Goal: Information Seeking & Learning: Learn about a topic

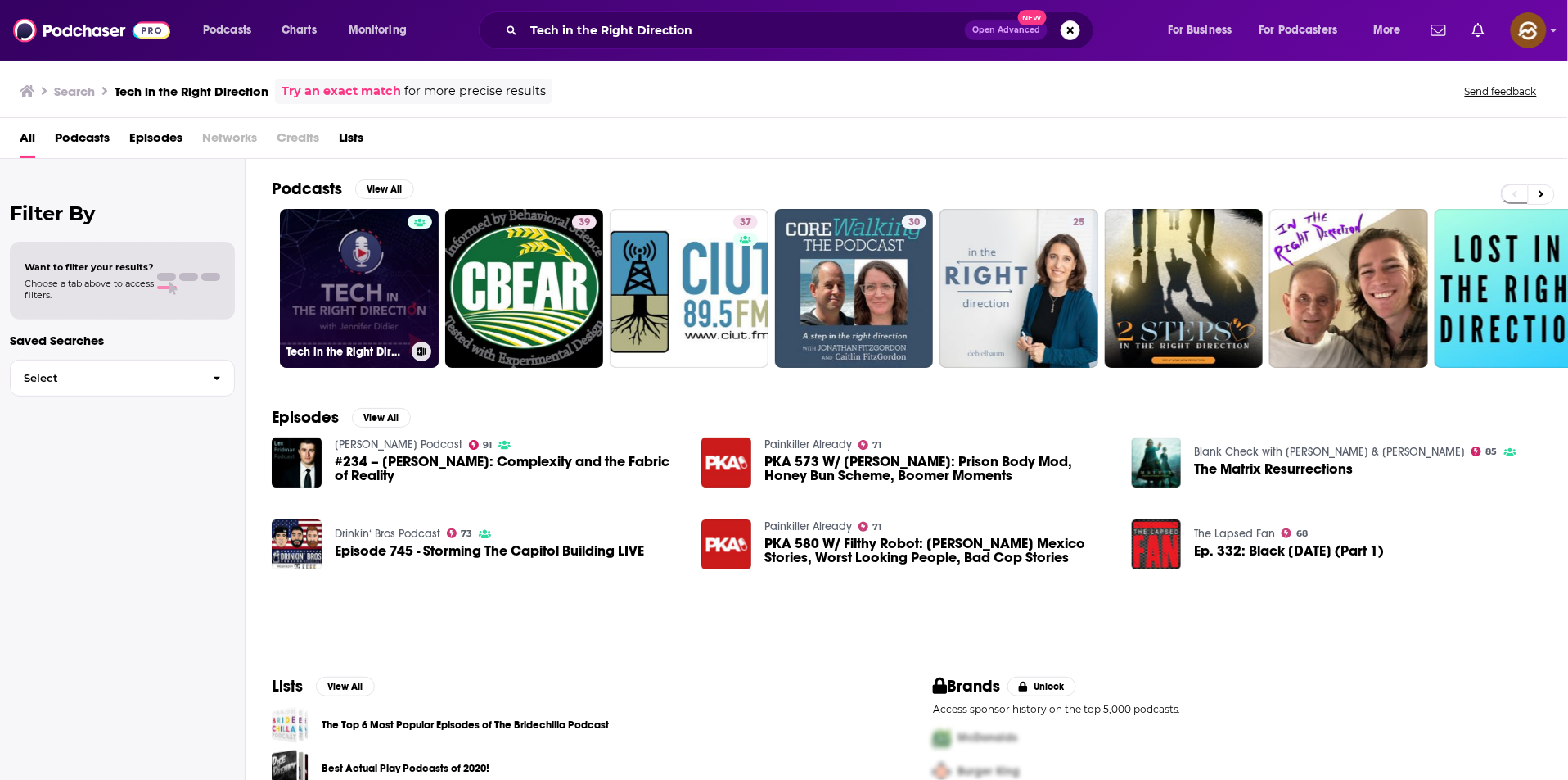
click at [366, 321] on link "Tech in the Right Direction" at bounding box center [360, 289] width 159 height 159
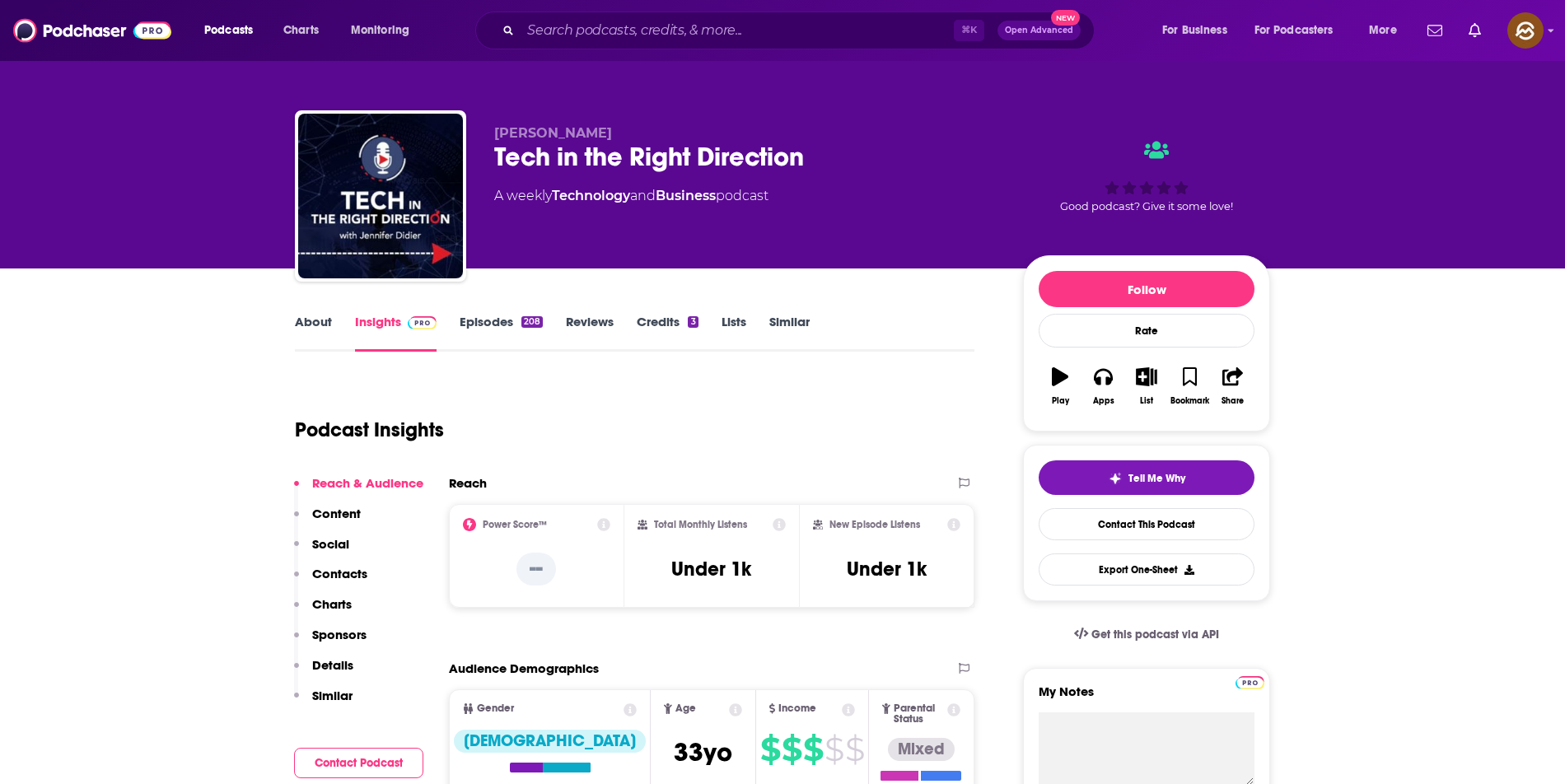
click at [350, 576] on p "Contacts" at bounding box center [339, 573] width 55 height 15
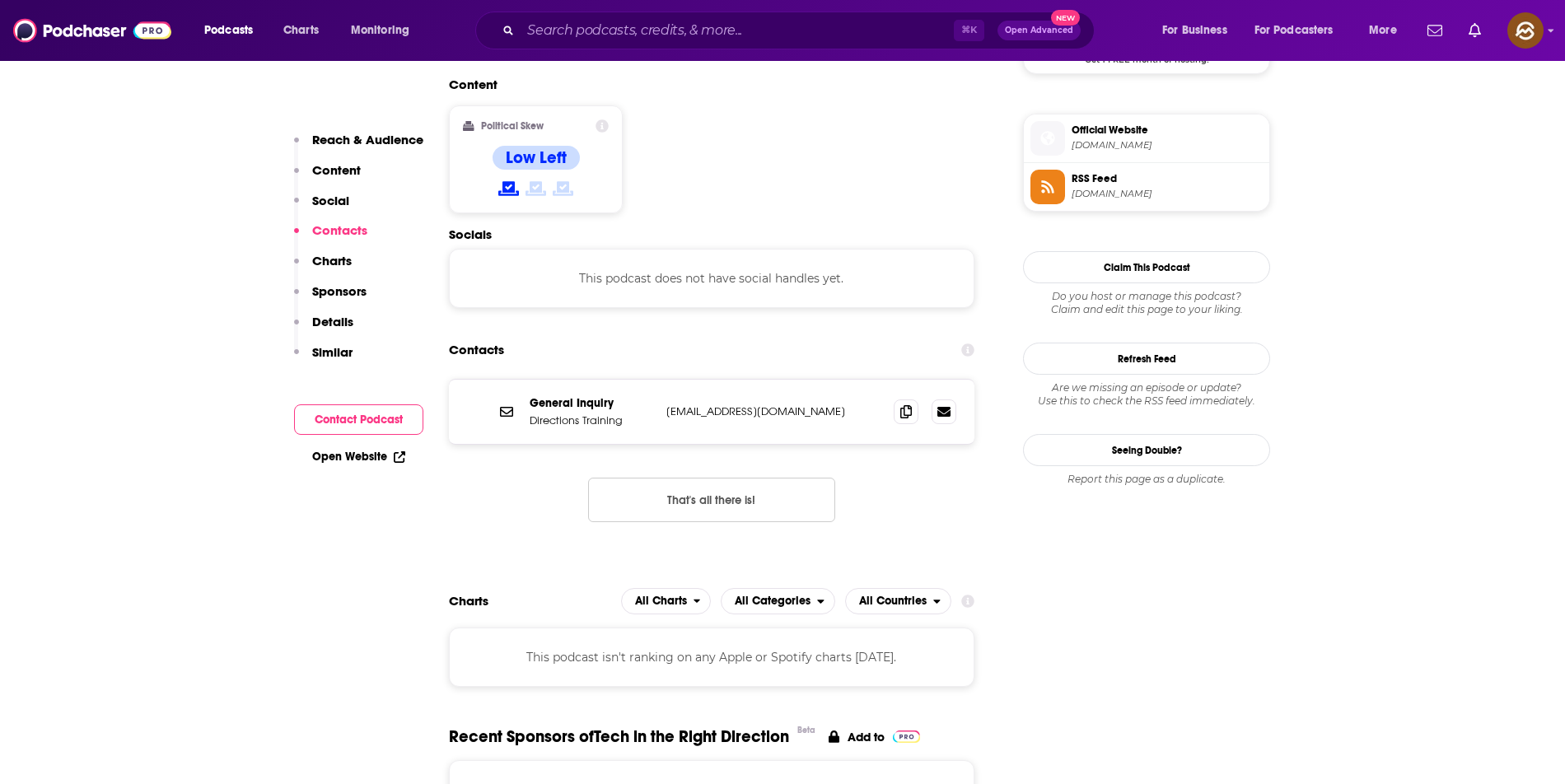
scroll to position [1326, 0]
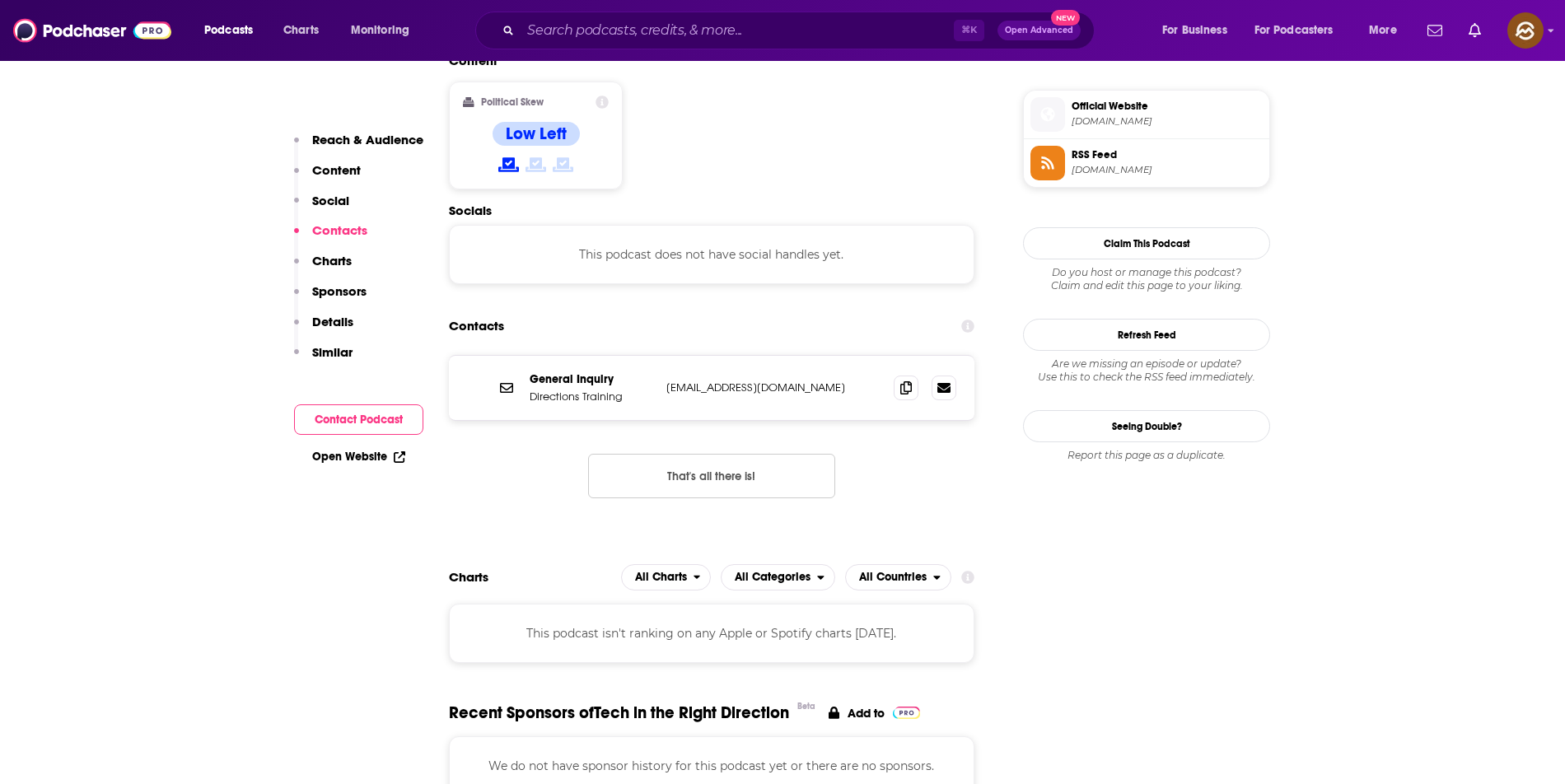
click at [1037, 125] on span at bounding box center [1048, 115] width 35 height 35
click at [1039, 168] on icon at bounding box center [1047, 162] width 18 height 14
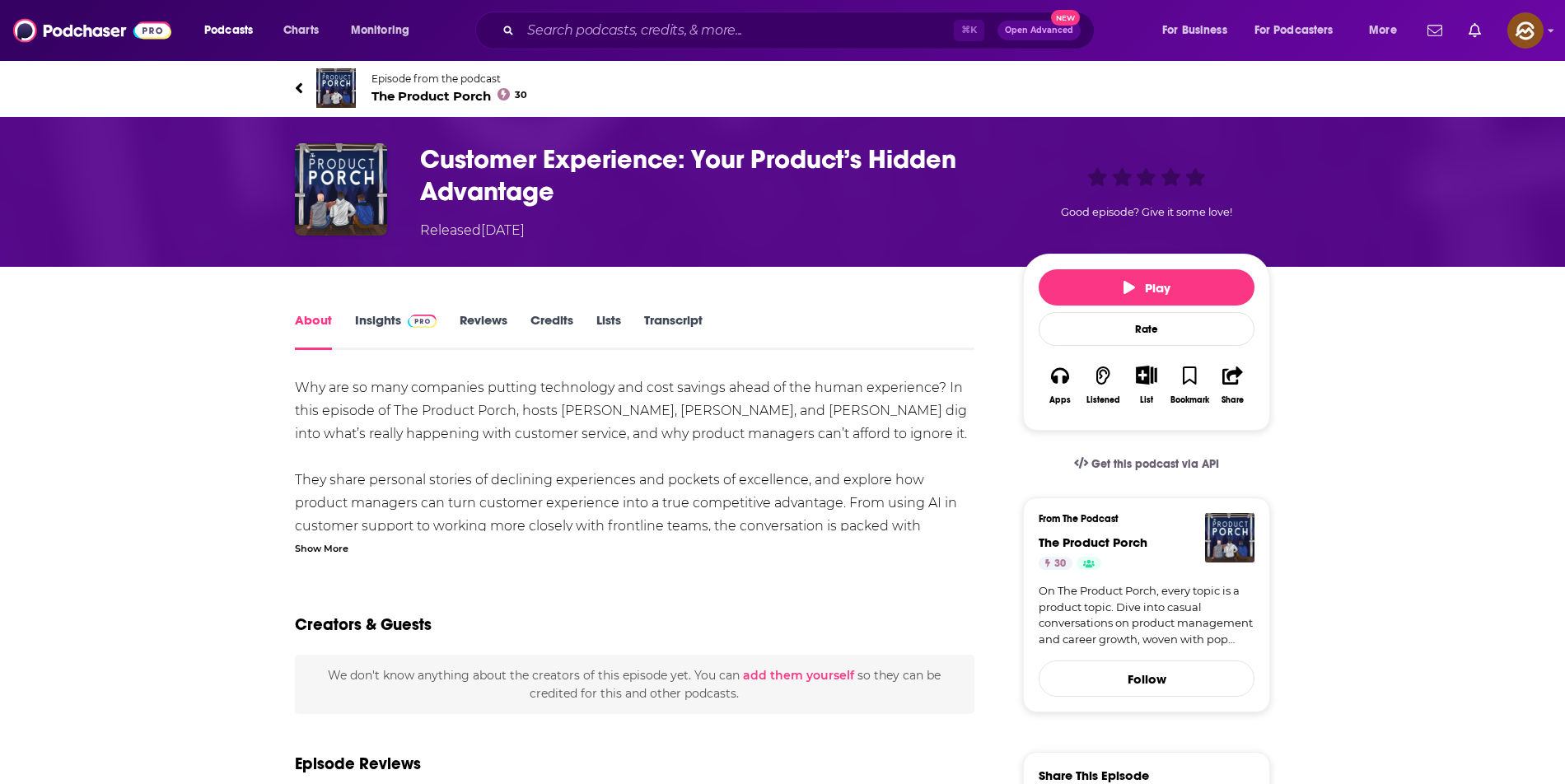
click at [465, 162] on h1 "Customer Experience: Your Product’s Hidden Advantage" at bounding box center [707, 176] width 576 height 65
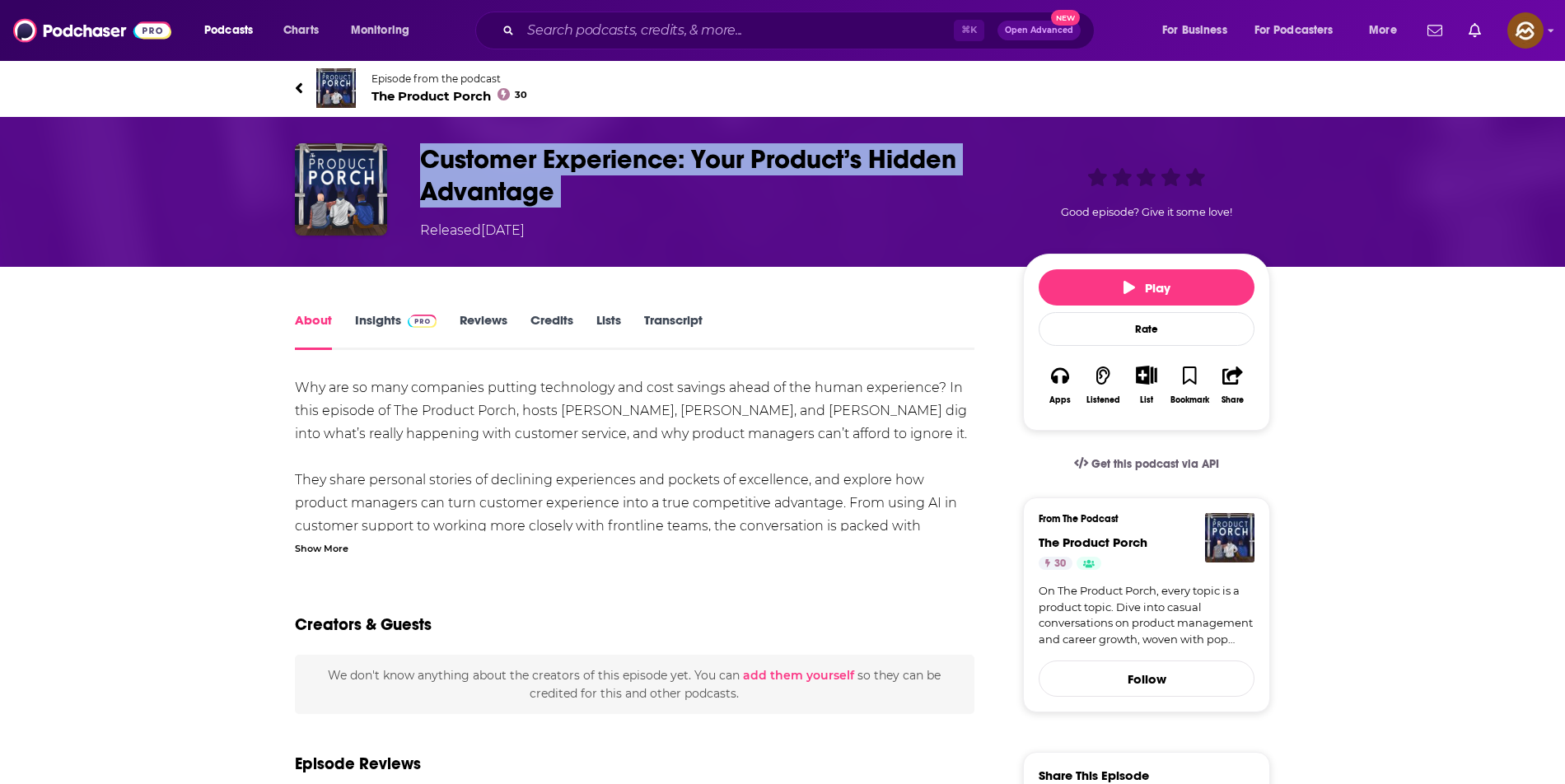
drag, startPoint x: 465, startPoint y: 162, endPoint x: 562, endPoint y: 198, distance: 103.5
copy h1 "Customer Experience: Your Product’s Hidden Advantage"
click at [562, 198] on h1 "Customer Experience: Your Product’s Hidden Advantage" at bounding box center [707, 176] width 576 height 65
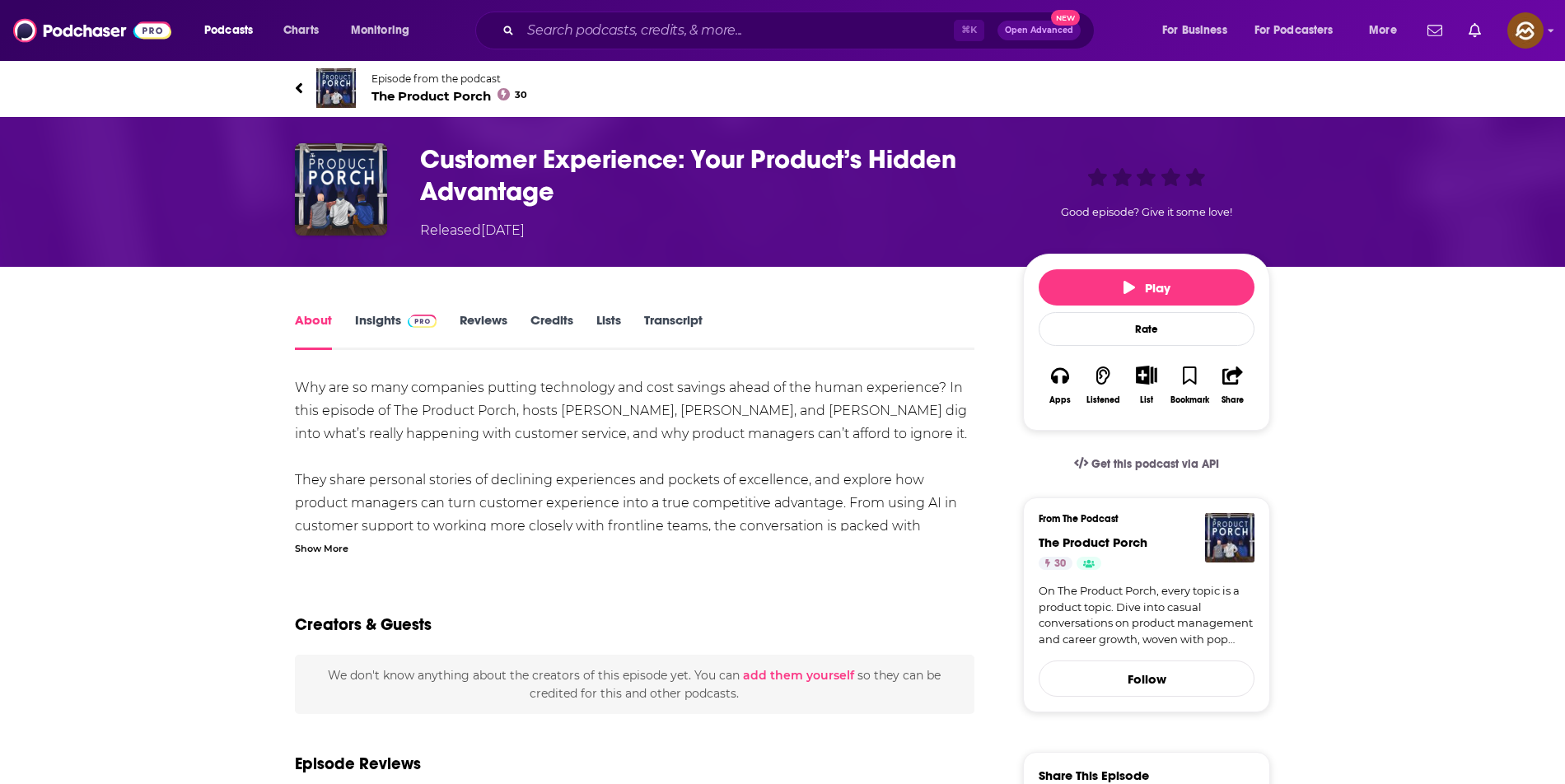
click at [335, 548] on div "Show More" at bounding box center [321, 547] width 53 height 15
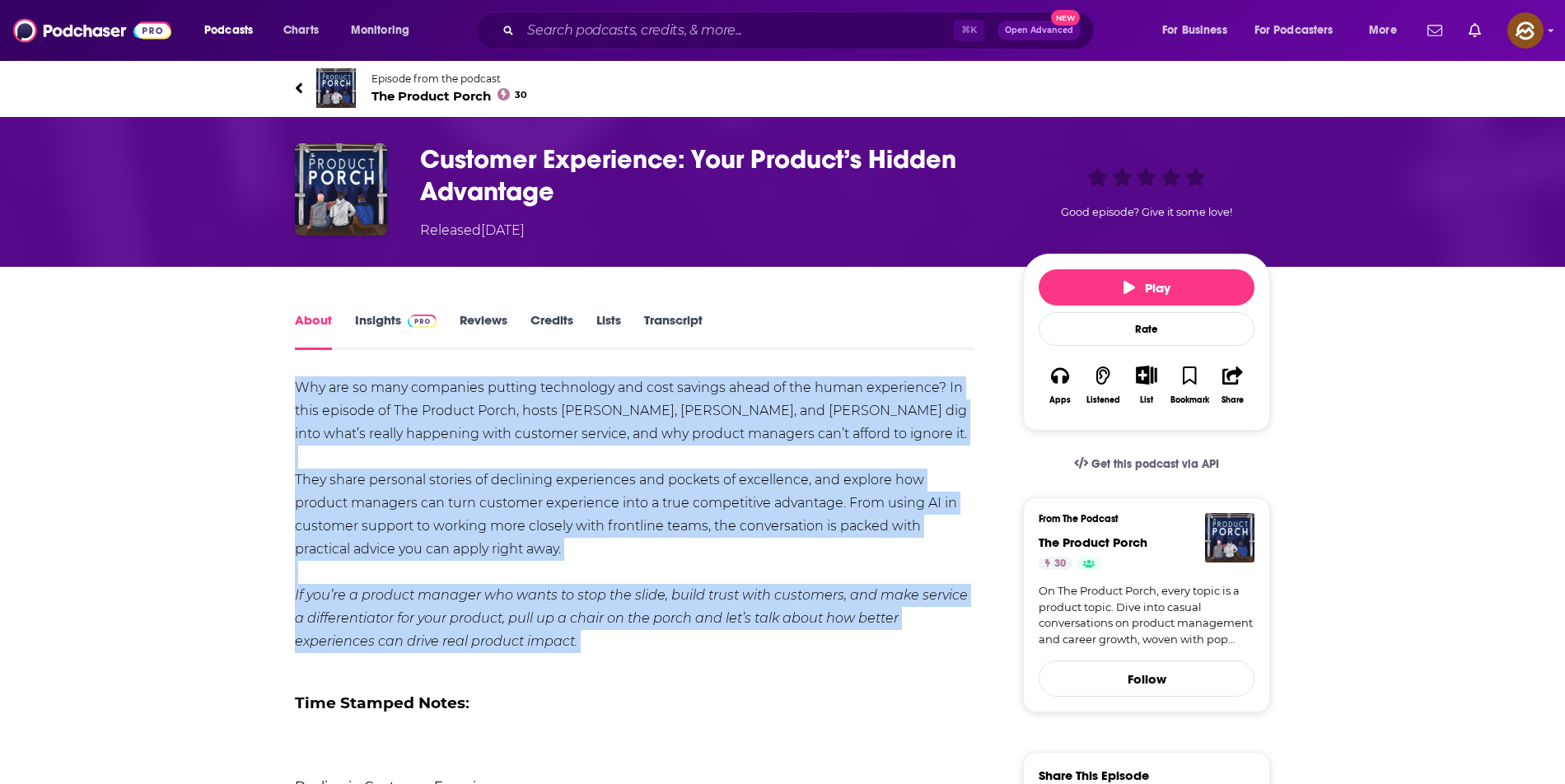
drag, startPoint x: 291, startPoint y: 385, endPoint x: 604, endPoint y: 652, distance: 411.4
copy div "Why are so many companies putting technology and cost savings ahead of the huma…"
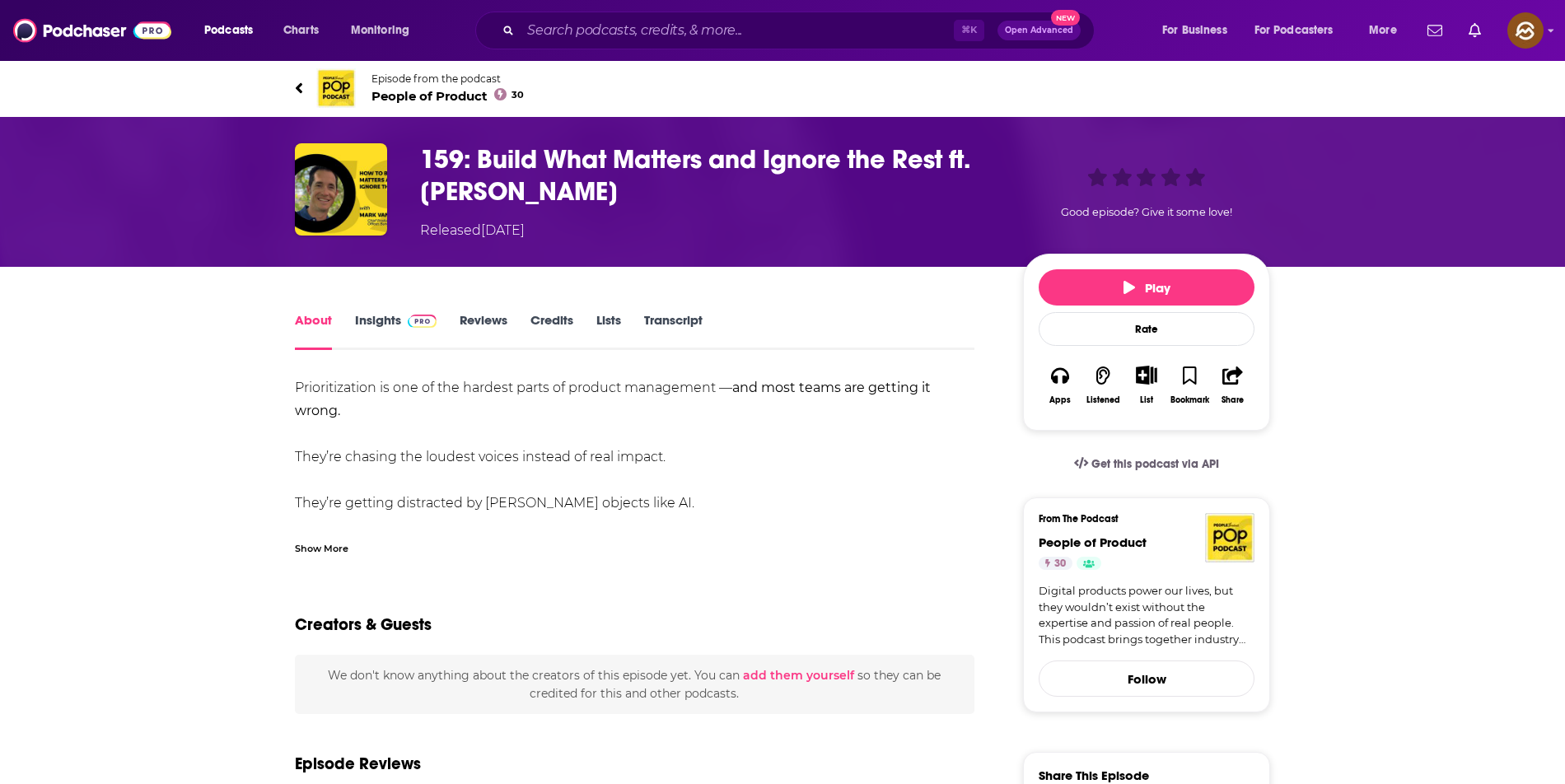
click at [329, 547] on div "Show More" at bounding box center [321, 547] width 53 height 15
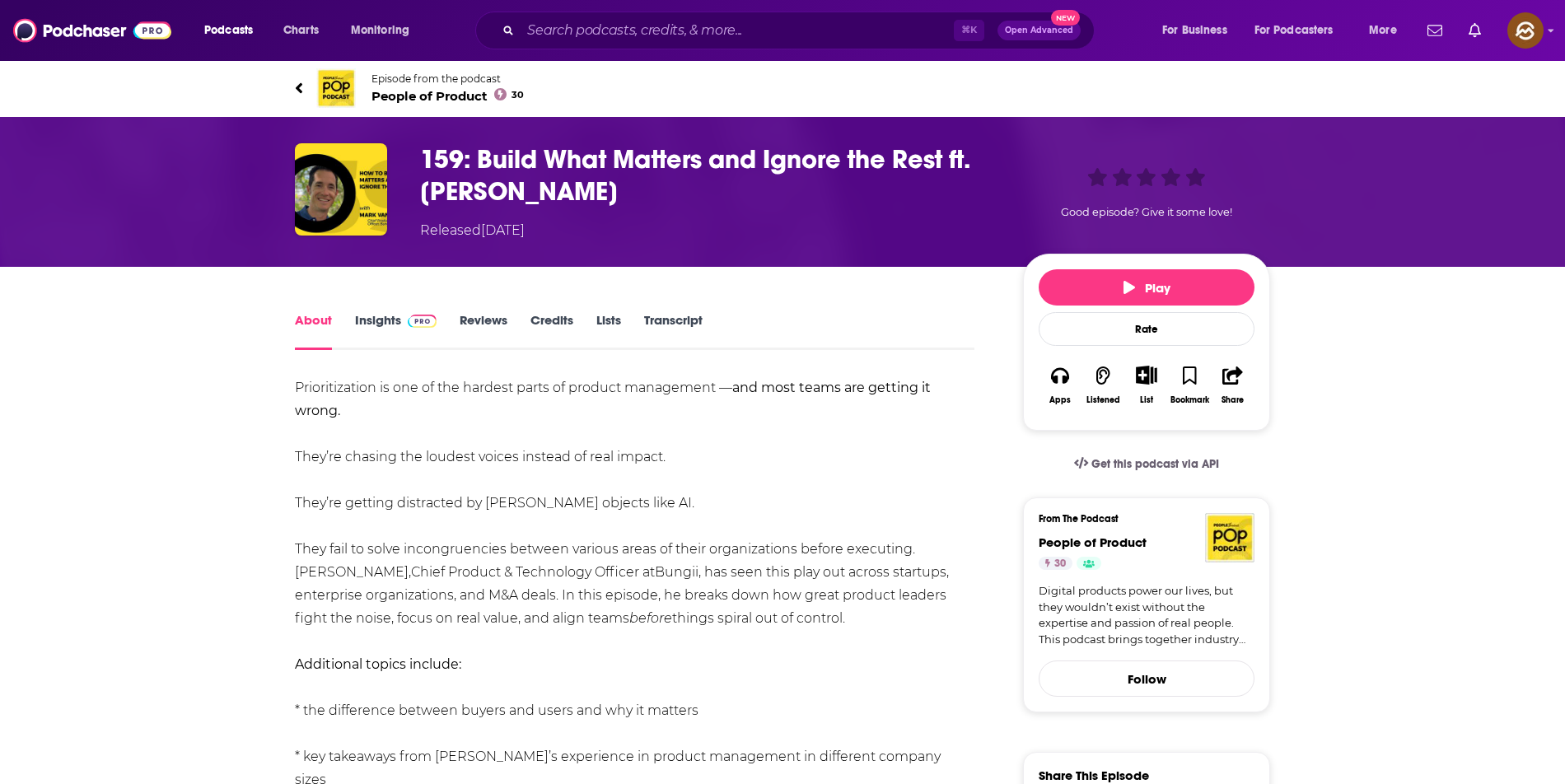
click at [429, 157] on h1 "159: Build What Matters and Ignore the Rest ft. Mark Vanderweide" at bounding box center [707, 176] width 576 height 65
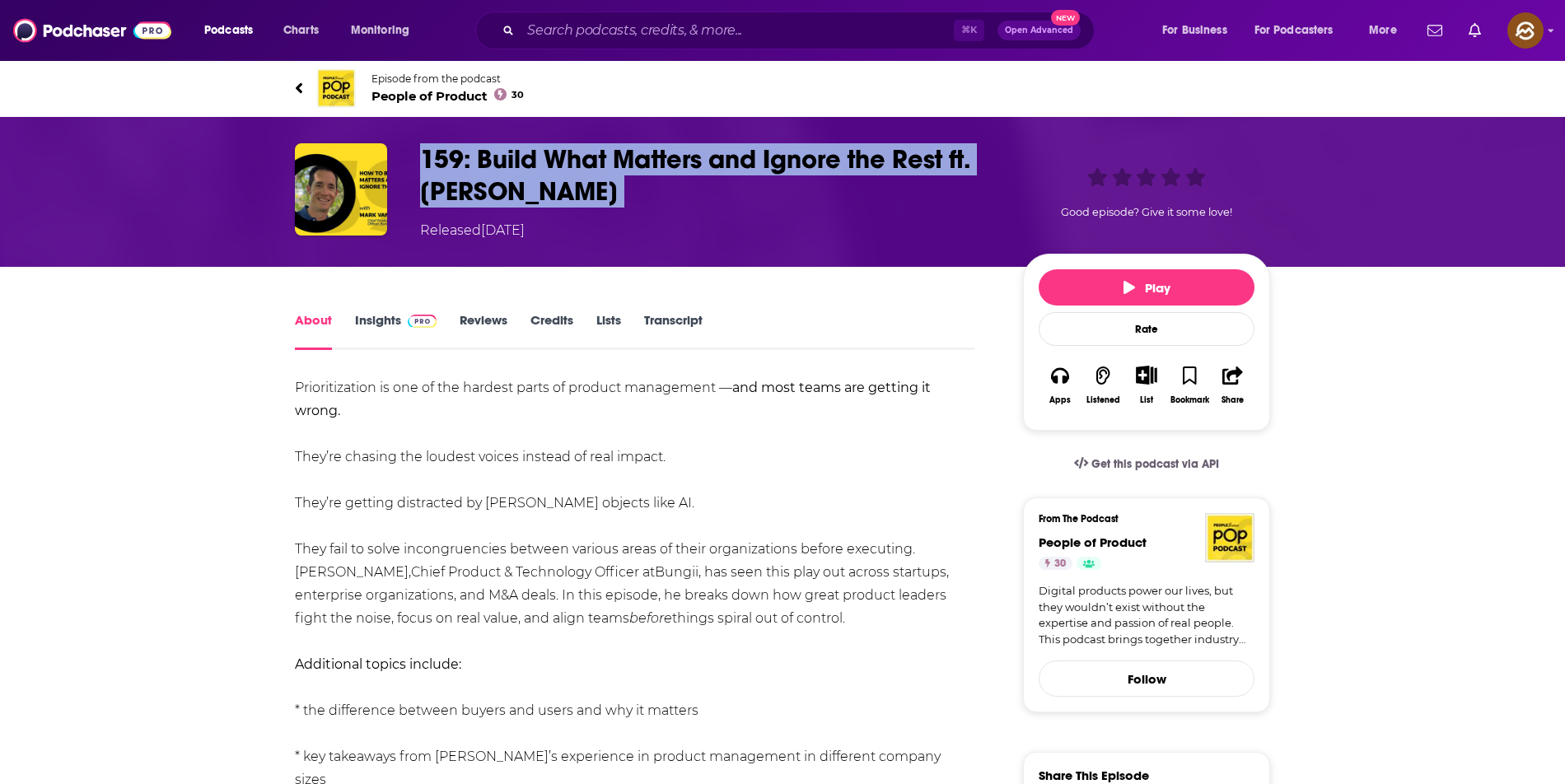
drag, startPoint x: 429, startPoint y: 157, endPoint x: 687, endPoint y: 189, distance: 260.0
copy h1 "159: Build What Matters and Ignore the Rest ft. Mark Vanderweide"
click at [687, 189] on h1 "159: Build What Matters and Ignore the Rest ft. Mark Vanderweide" at bounding box center [707, 176] width 576 height 65
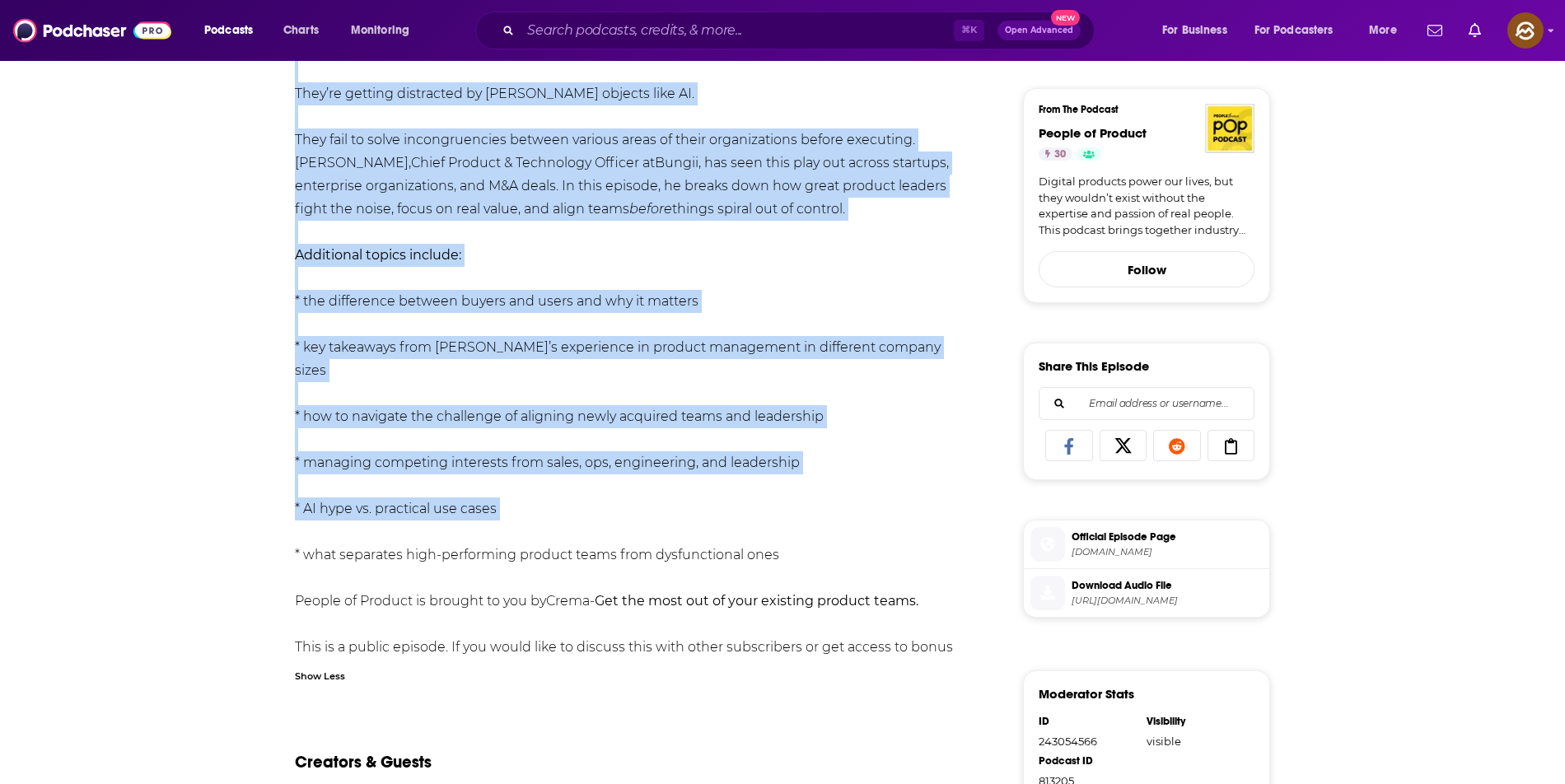
scroll to position [440, 0]
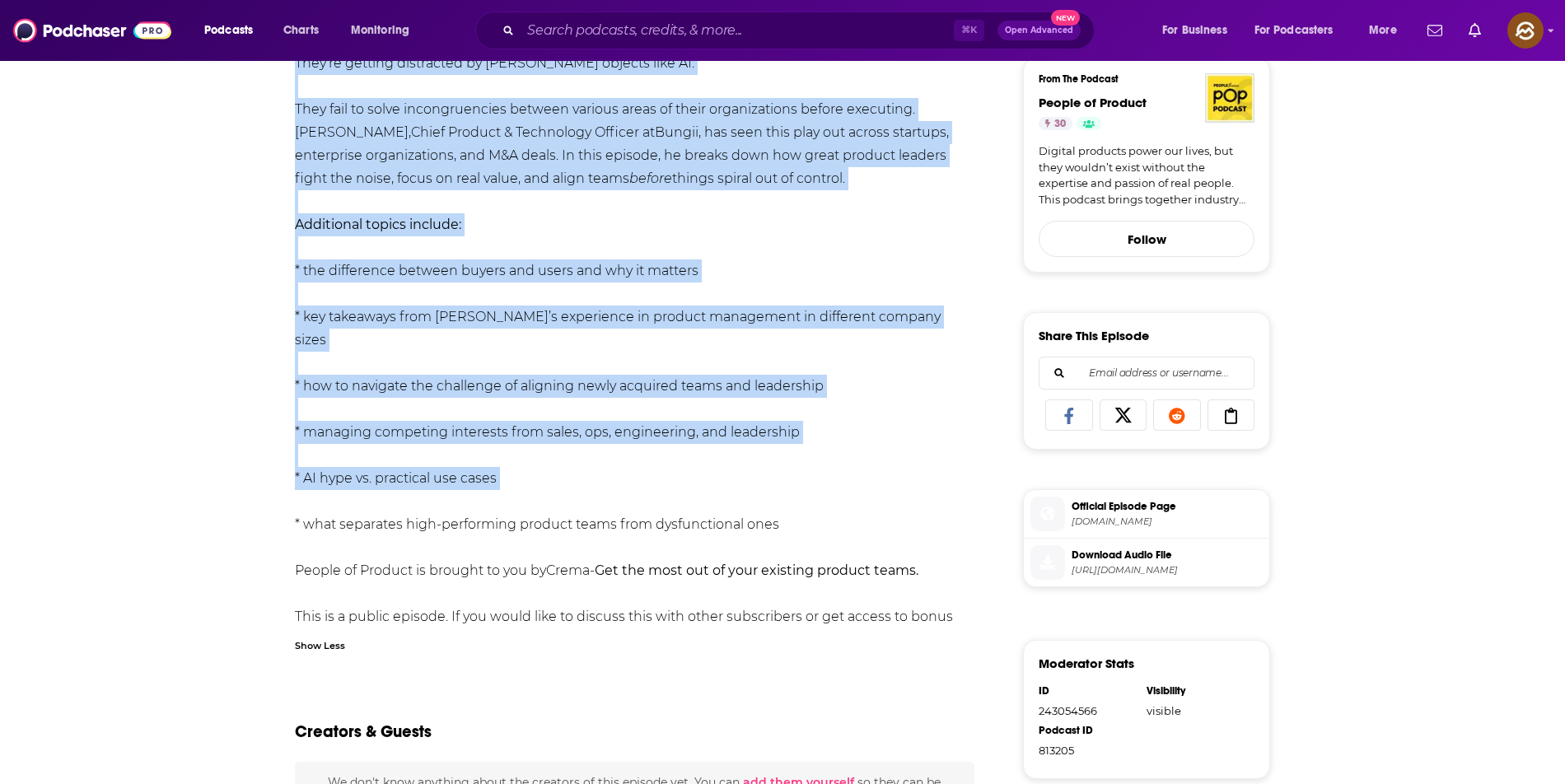
drag, startPoint x: 288, startPoint y: 383, endPoint x: 661, endPoint y: 622, distance: 443.0
copy div "Prioritization is one of the hardest parts of product management — and most tea…"
click at [661, 622] on div "About Insights Reviews Credits Lists Transcript Prioritization is one of the ha…" at bounding box center [645, 493] width 755 height 1247
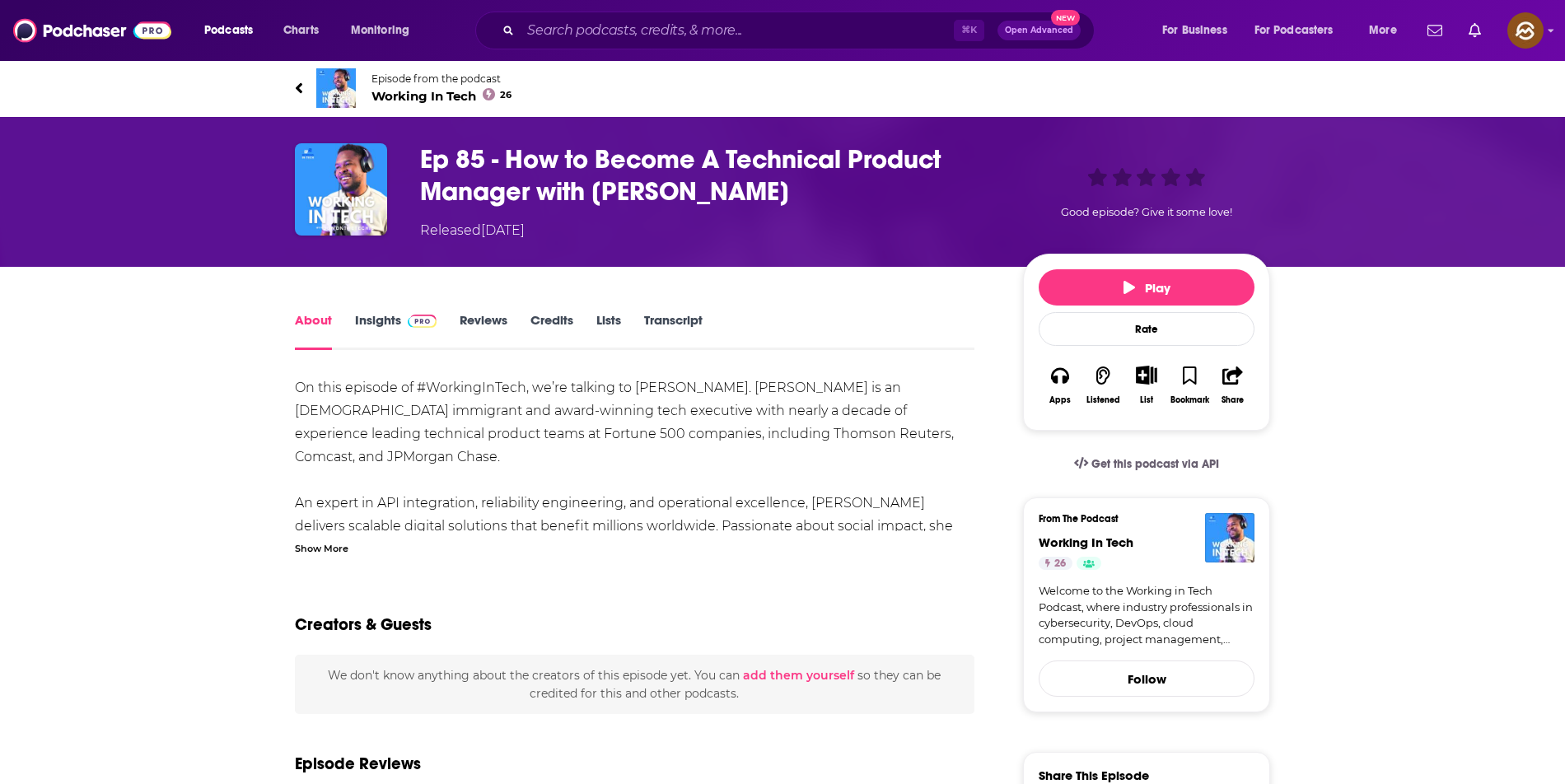
click at [351, 550] on div "Show More" at bounding box center [635, 547] width 679 height 15
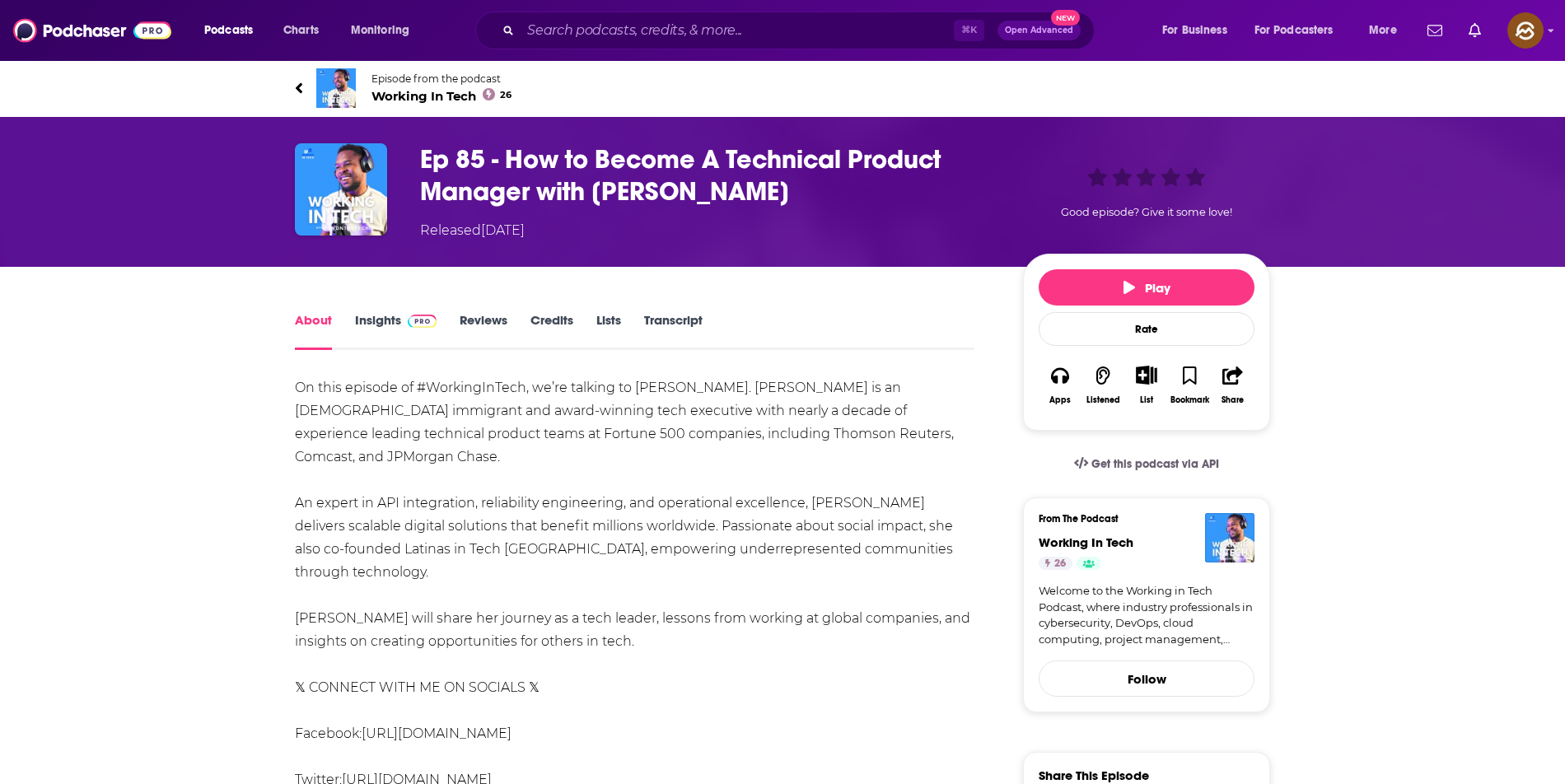
click at [428, 160] on h1 "Ep 85 - How to Become A Technical Product Manager with [PERSON_NAME]" at bounding box center [707, 176] width 576 height 65
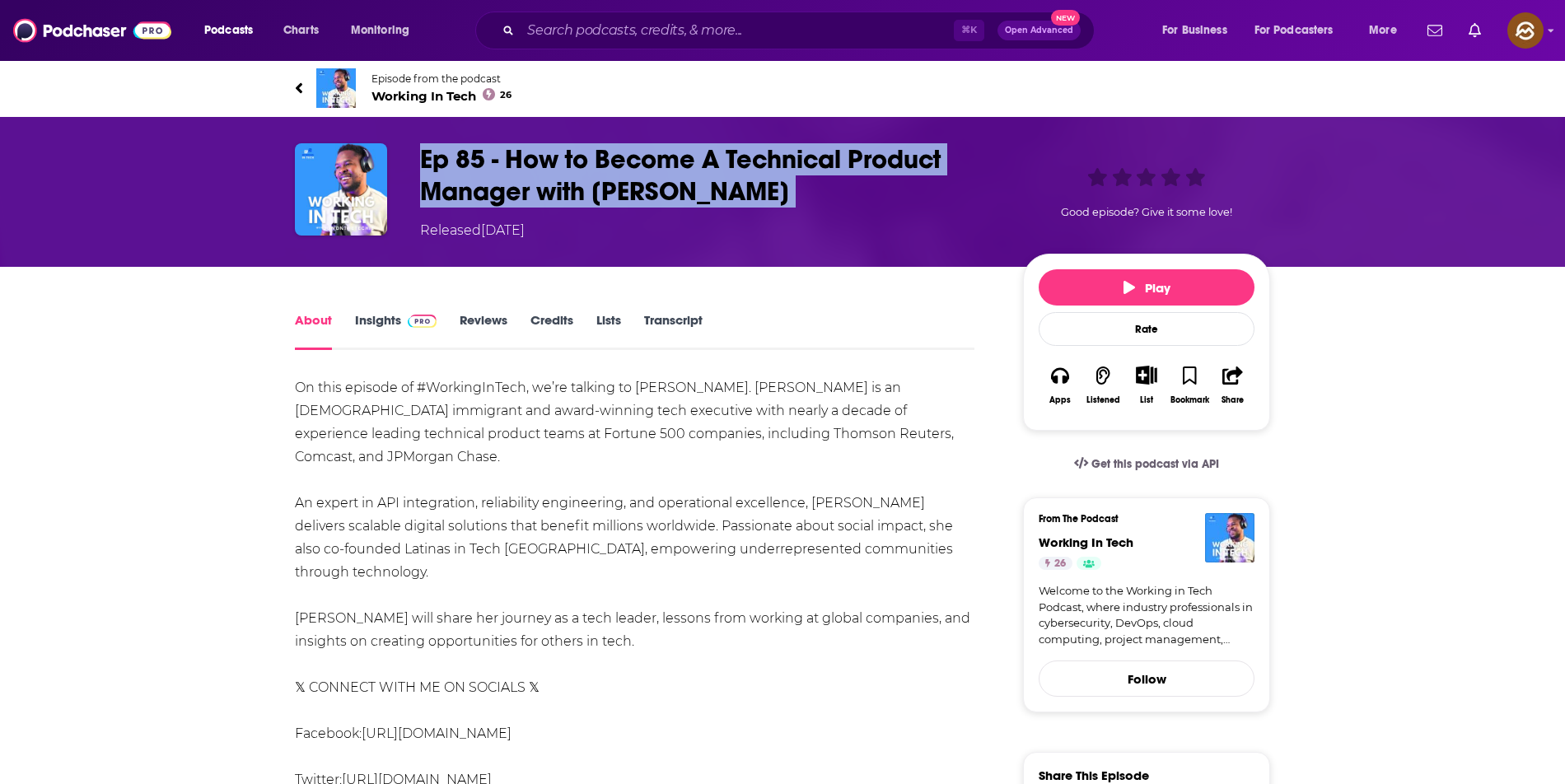
drag, startPoint x: 428, startPoint y: 160, endPoint x: 801, endPoint y: 201, distance: 375.2
copy h1 "Ep 85 - How to Become A Technical Product Manager with [PERSON_NAME]"
click at [801, 201] on h1 "Ep 85 - How to Become A Technical Product Manager with [PERSON_NAME]" at bounding box center [707, 176] width 576 height 65
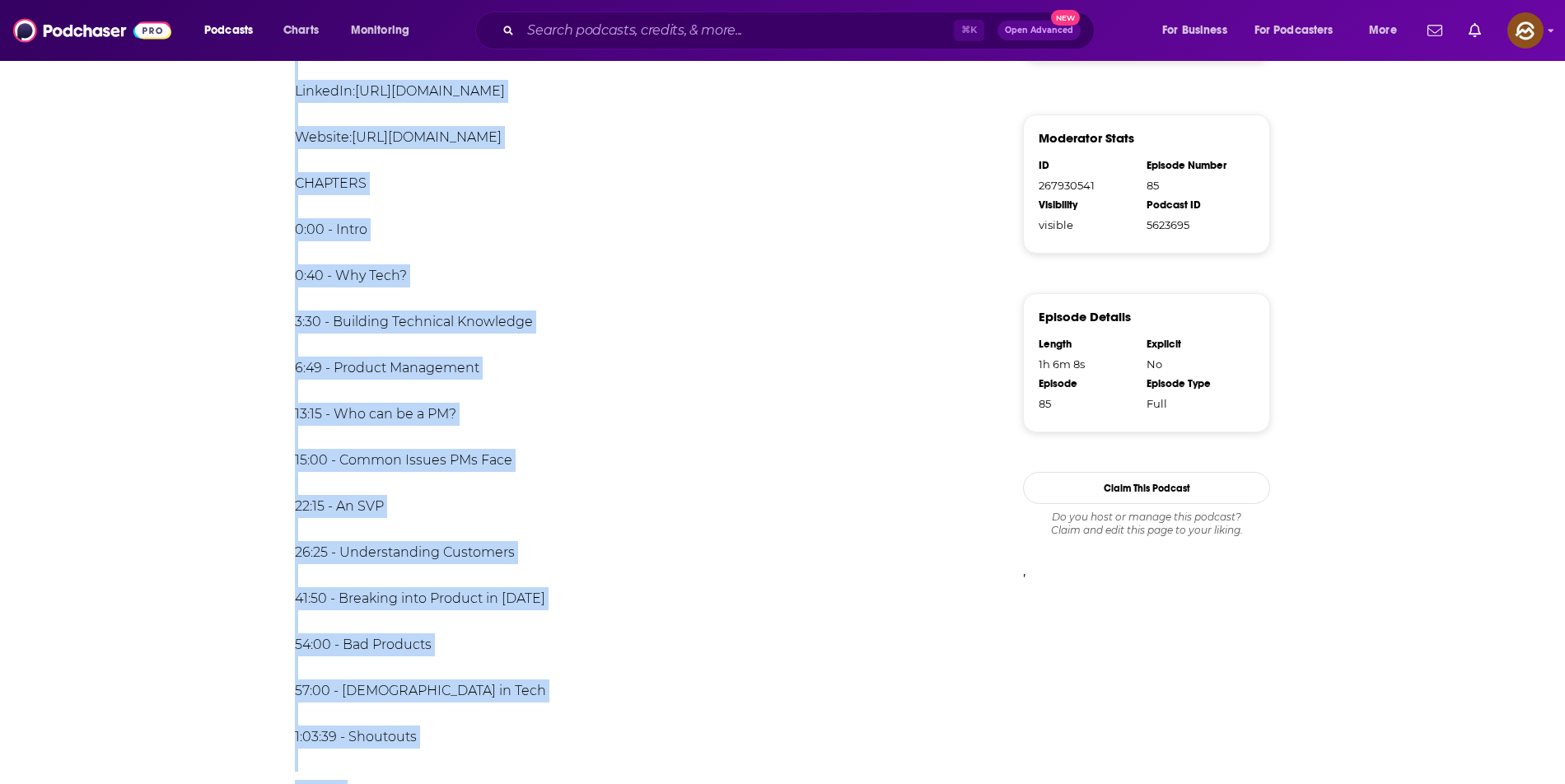
scroll to position [1372, 0]
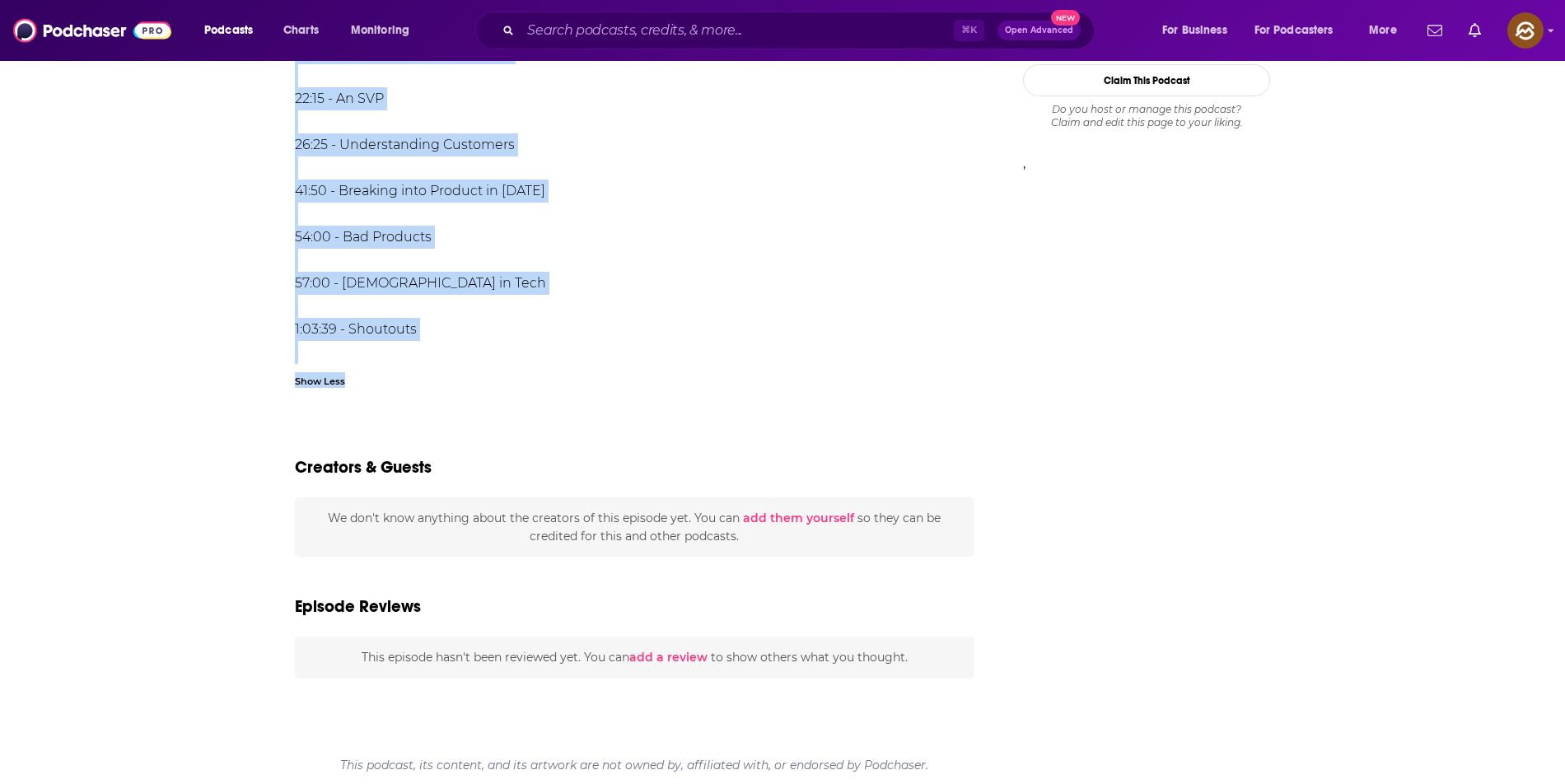
drag, startPoint x: 284, startPoint y: 382, endPoint x: 603, endPoint y: 373, distance: 319.1
copy div "On this episode of #WorkingInTech, we’re talking to Sandra Mosquera Vargas. San…"
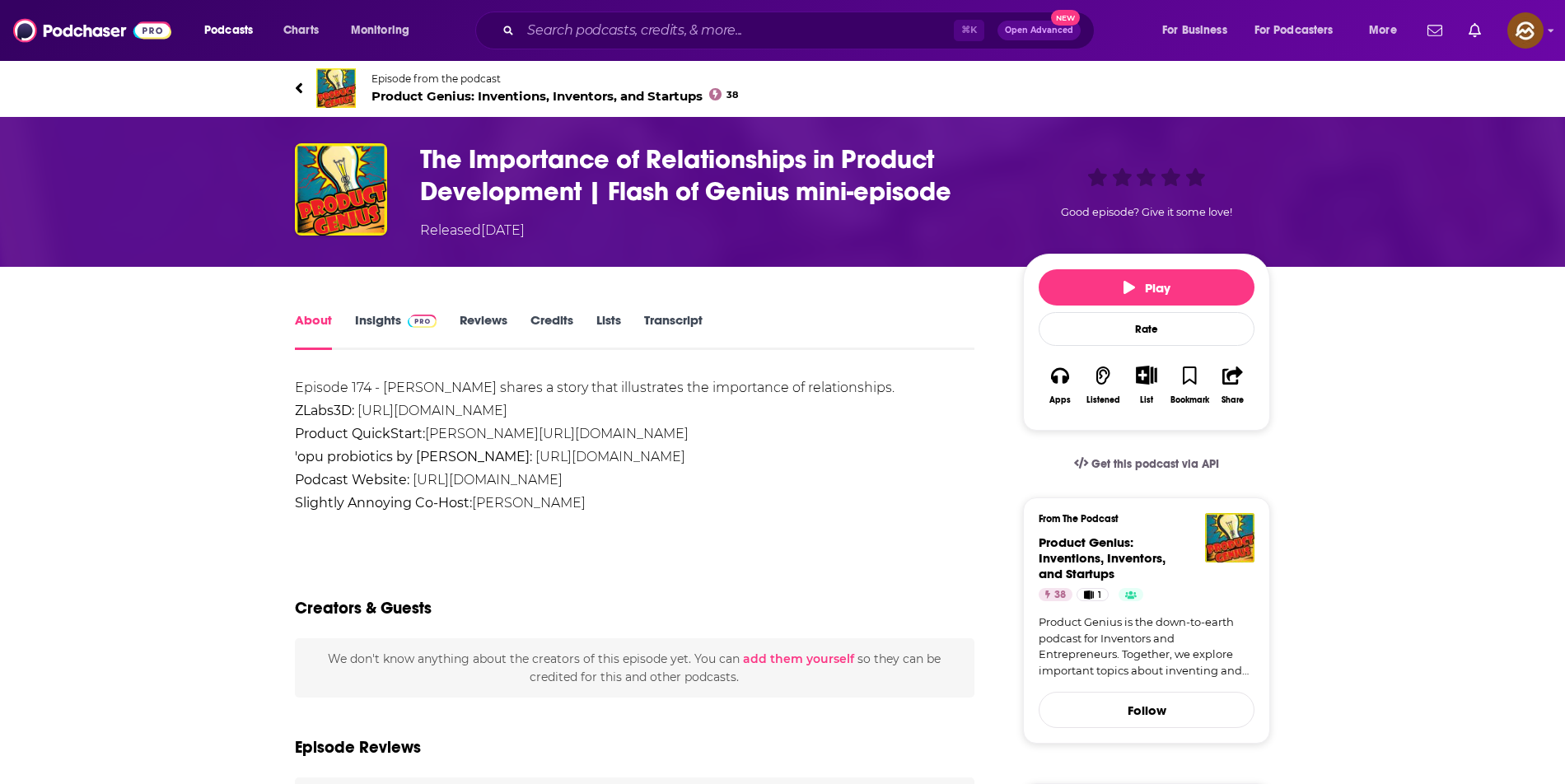
click at [510, 87] on span "Episode from the podcast Product Genius: Inventions, Inventors, and Startups 38" at bounding box center [555, 88] width 367 height 31
click at [450, 161] on h1 "The Importance of Relationships in Product Development | Flash of Genius mini-e…" at bounding box center [707, 176] width 576 height 65
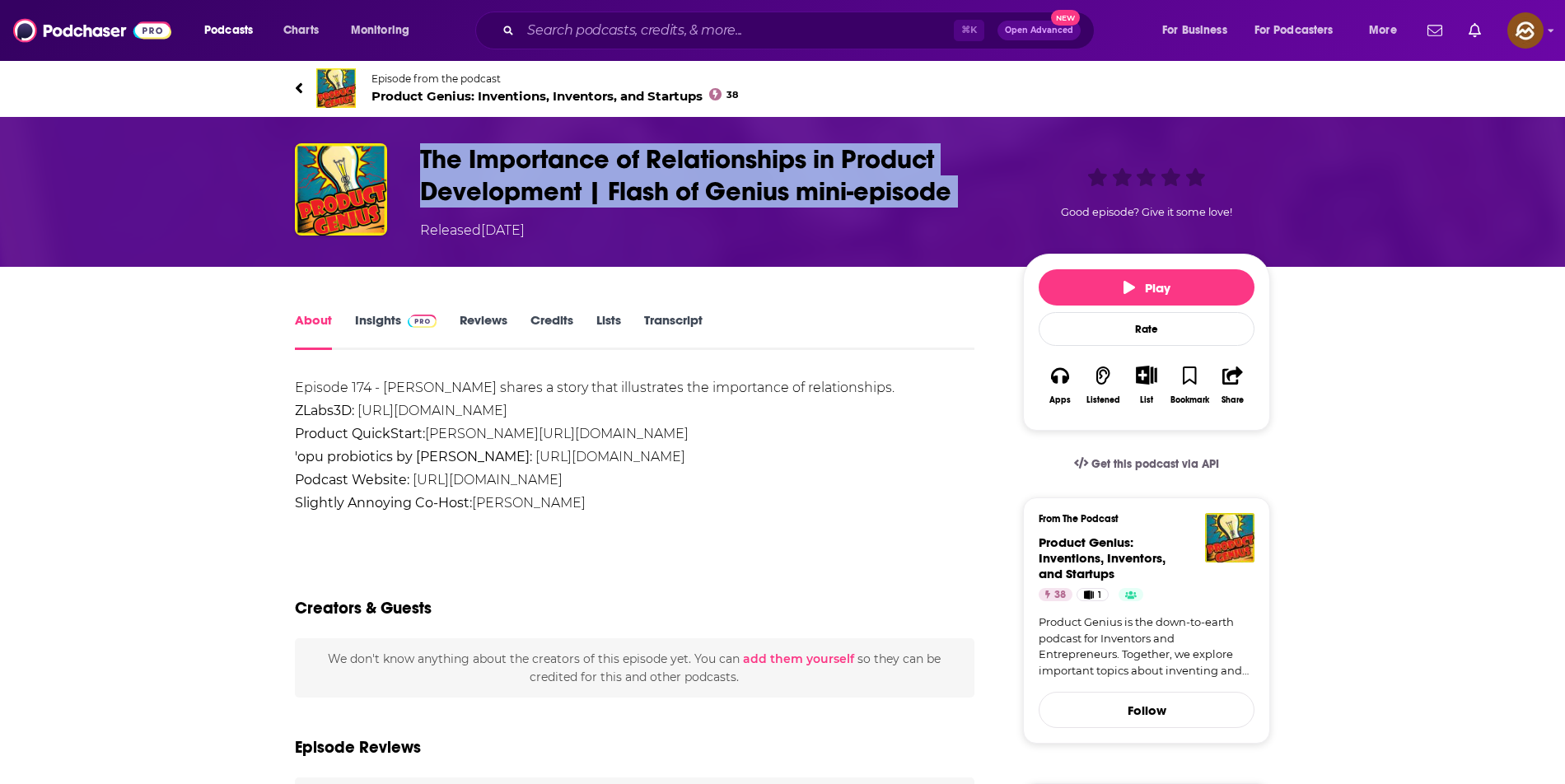
drag, startPoint x: 450, startPoint y: 161, endPoint x: 968, endPoint y: 193, distance: 519.0
copy h1 "The Importance of Relationships in Product Development | Flash of Genius mini-e…"
click at [968, 193] on h1 "The Importance of Relationships in Product Development | Flash of Genius mini-e…" at bounding box center [707, 176] width 576 height 65
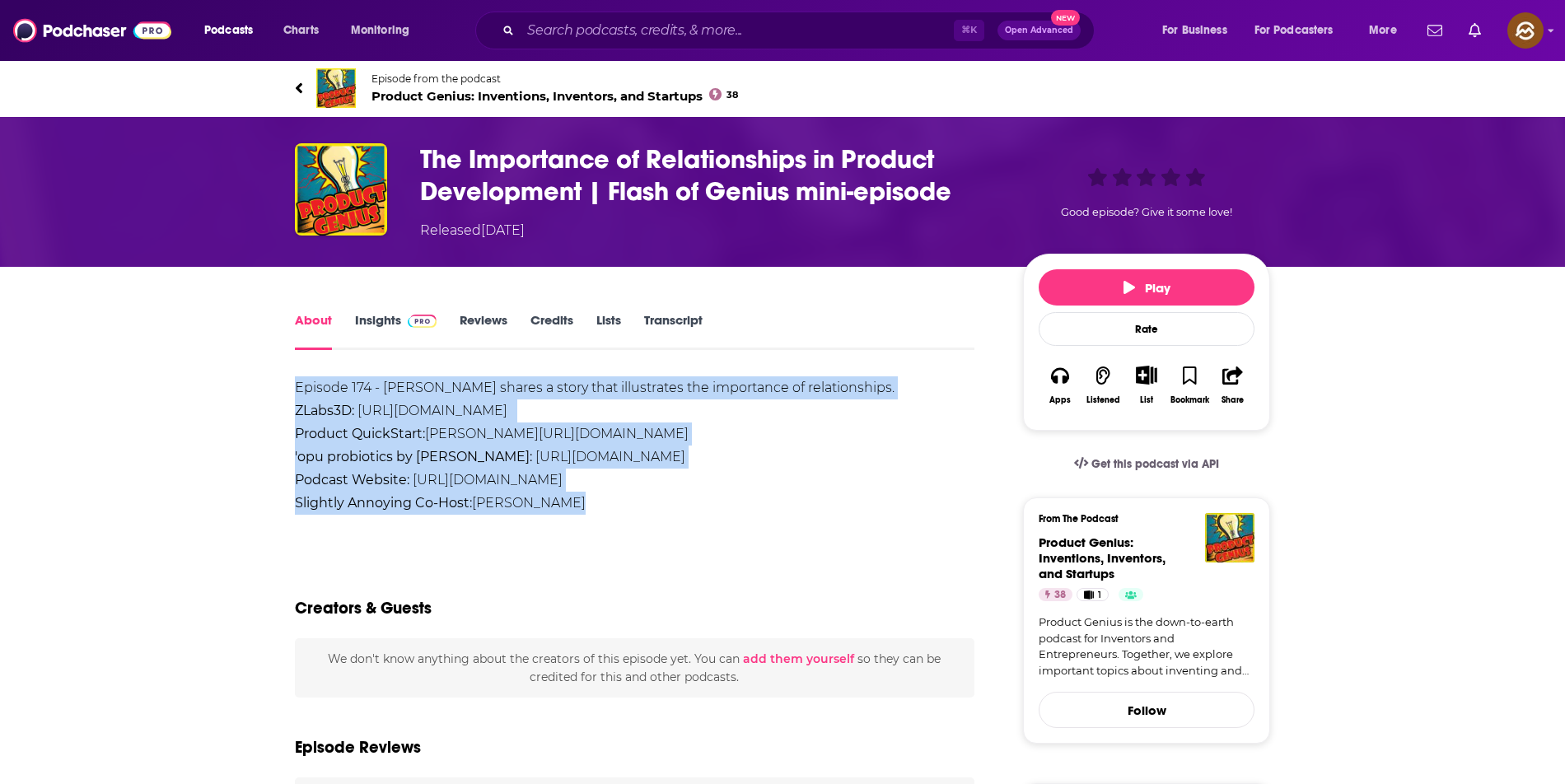
drag, startPoint x: 289, startPoint y: 386, endPoint x: 796, endPoint y: 516, distance: 523.4
copy div "Episode 174 - Noah shares a story that illustrates the importance of relationsh…"
click at [475, 409] on link "https://www.zlabs3d.com/" at bounding box center [431, 410] width 150 height 15
click at [479, 479] on link "https://productgeniuspod.com" at bounding box center [487, 479] width 150 height 15
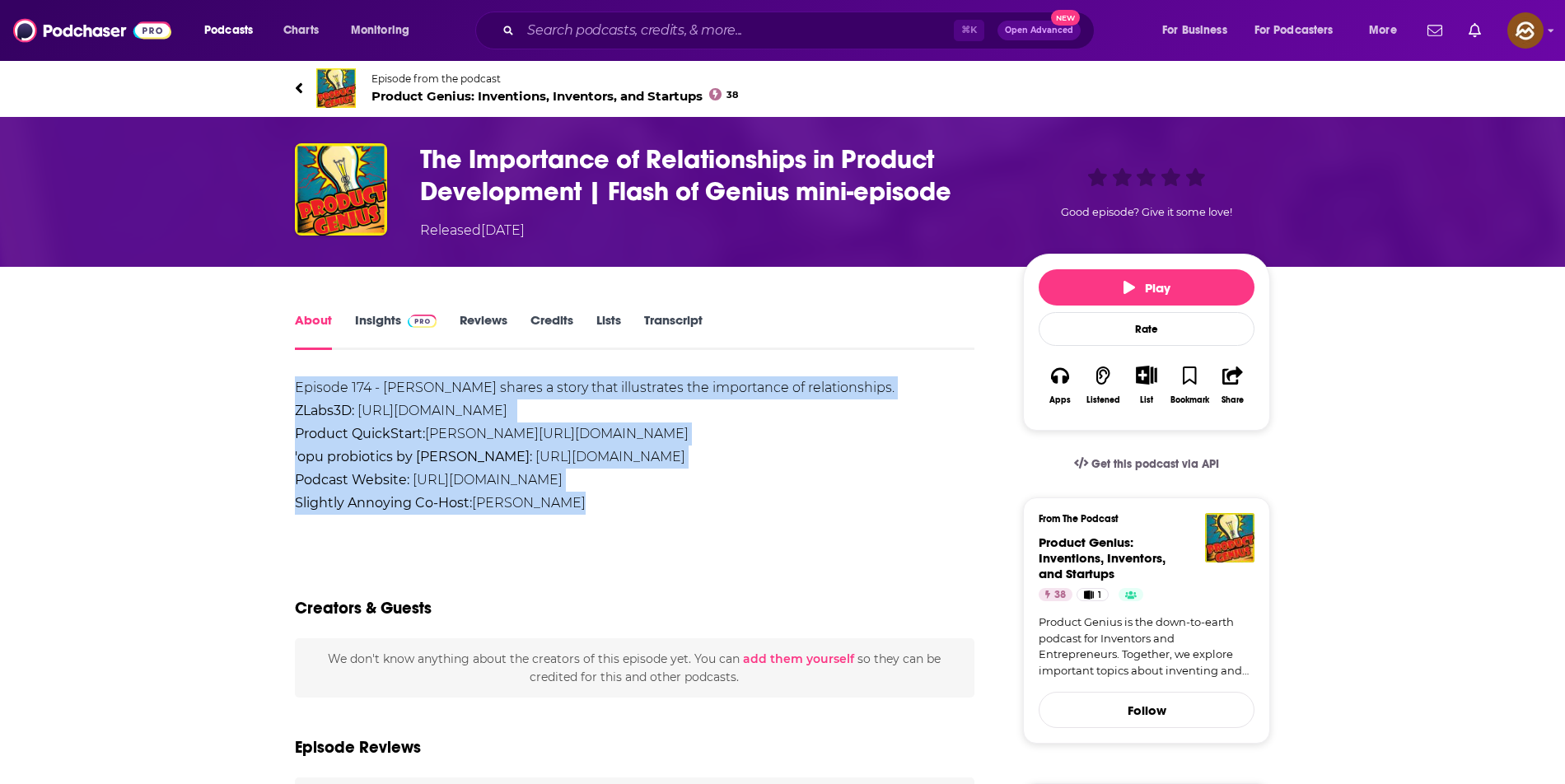
drag, startPoint x: 184, startPoint y: 398, endPoint x: 250, endPoint y: 396, distance: 66.0
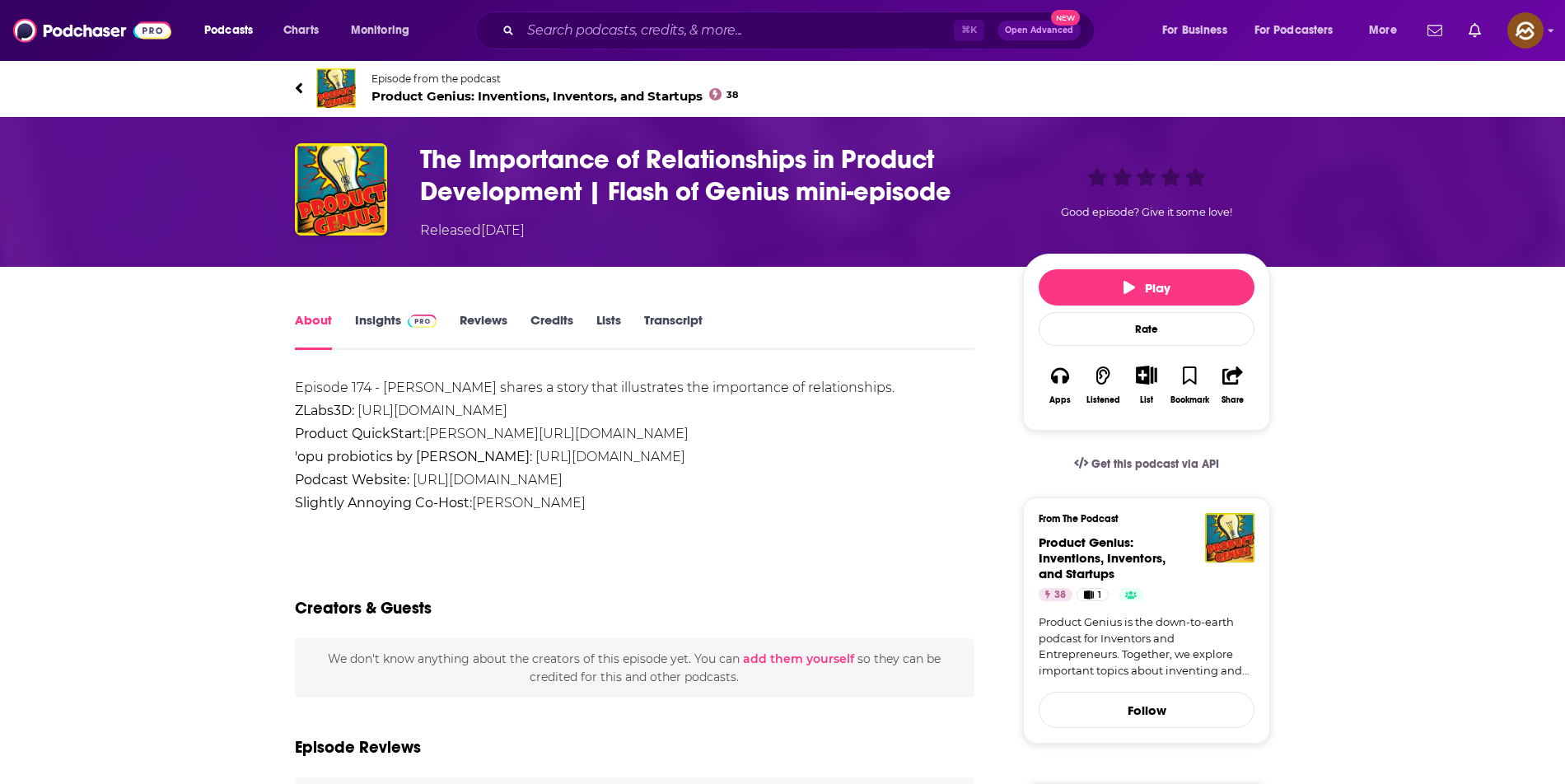
drag, startPoint x: 273, startPoint y: 395, endPoint x: 784, endPoint y: 497, distance: 521.1
copy div "Episode 174 - Noah shares a story that illustrates the importance of relationsh…"
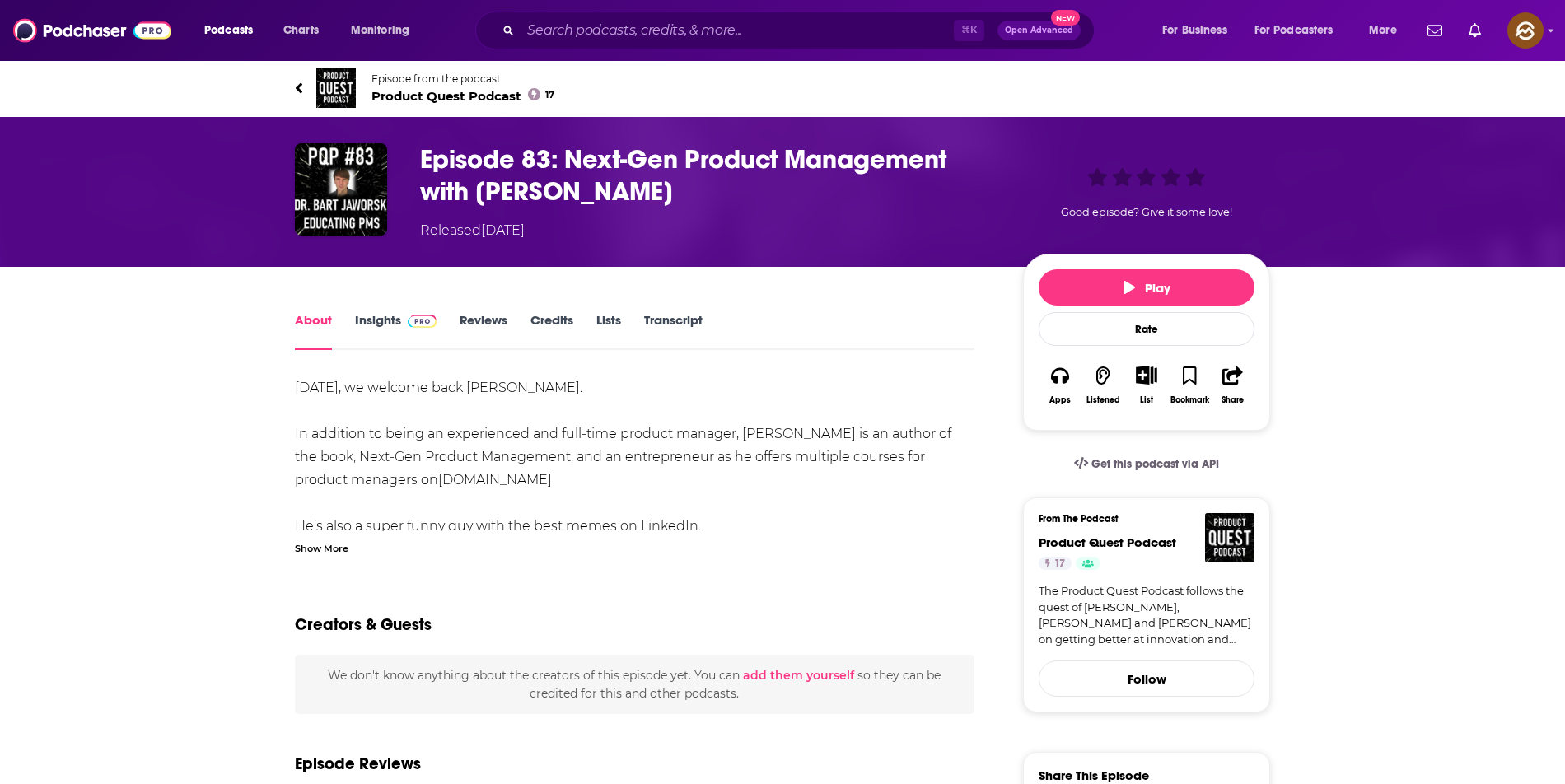
click at [322, 551] on div "Show More" at bounding box center [321, 547] width 53 height 15
